Goal: Information Seeking & Learning: Learn about a topic

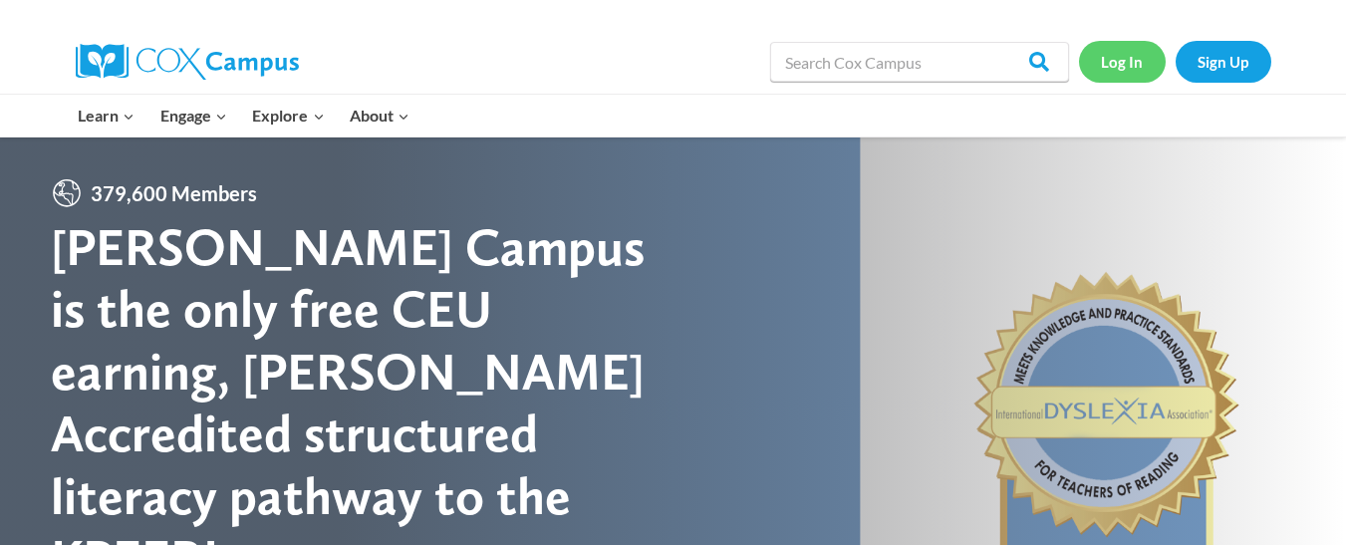
click at [1129, 58] on link "Log In" at bounding box center [1122, 61] width 87 height 41
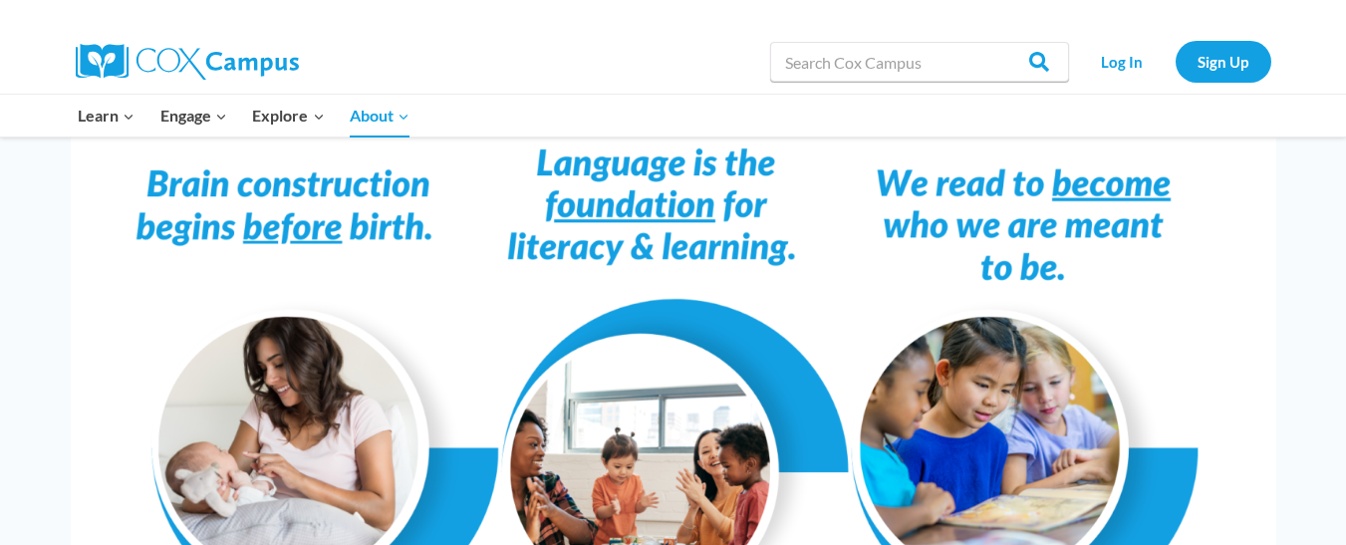
scroll to position [1753, 0]
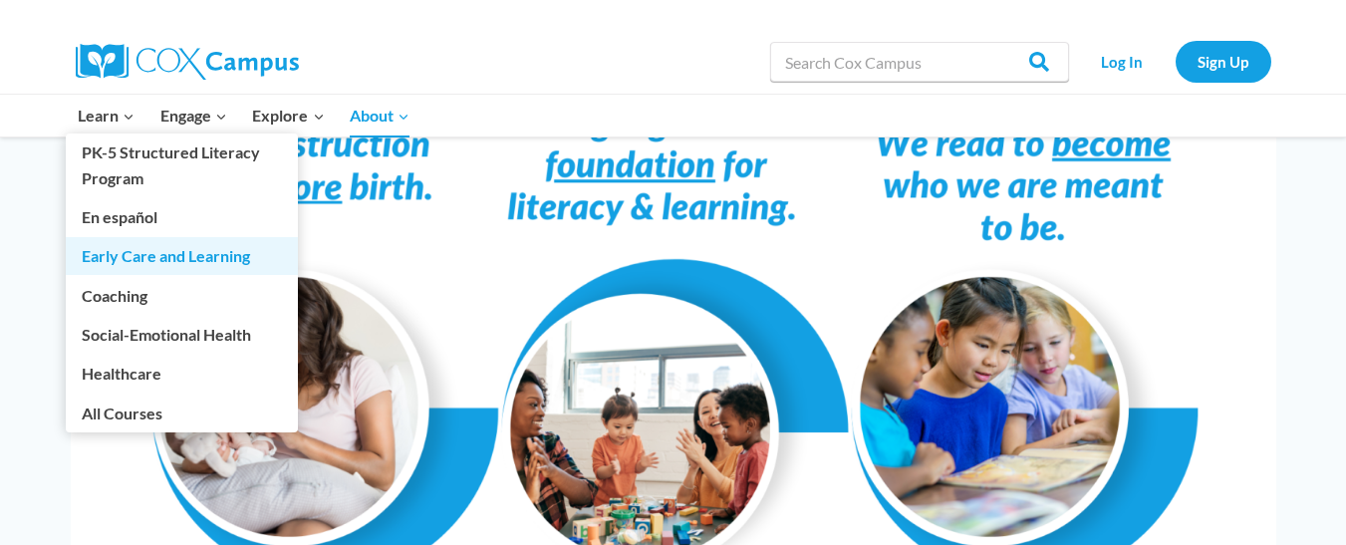
click at [126, 255] on link "Early Care and Learning" at bounding box center [182, 256] width 232 height 38
